Goal: Transaction & Acquisition: Book appointment/travel/reservation

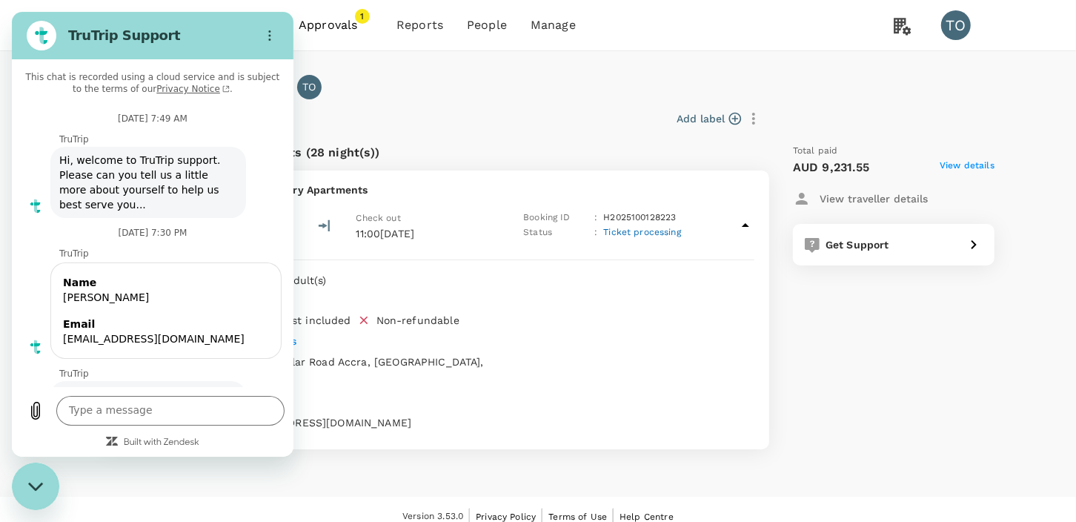
scroll to position [1245, 0]
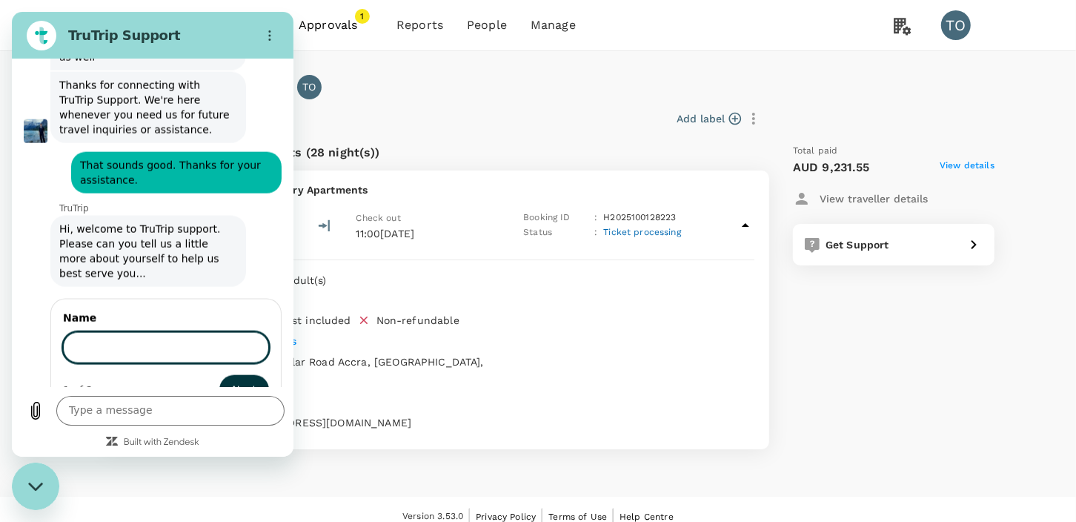
click at [35, 489] on icon "Close messaging window" at bounding box center [34, 485] width 15 height 8
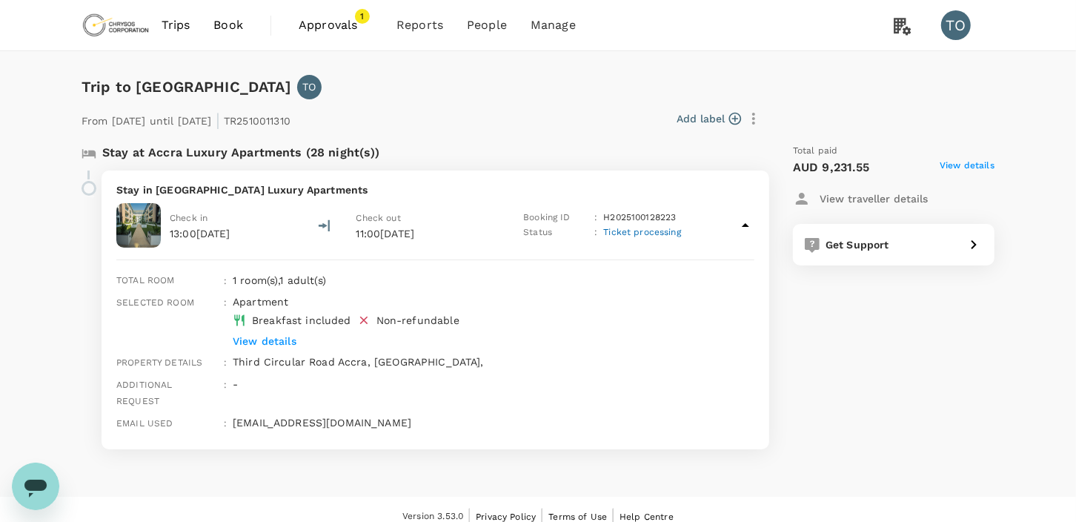
click at [187, 20] on span "Trips" at bounding box center [176, 25] width 29 height 18
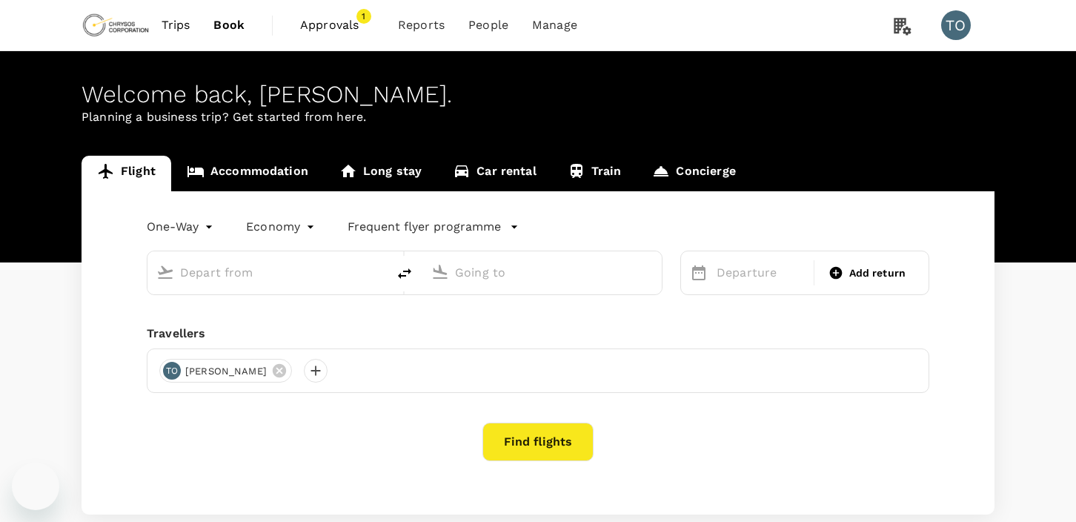
type input "roundtrip"
type input "Félix-Houphouët-Boigny Int'l (ABJ)"
type input "Accra, Ghana (any)"
